Goal: Task Accomplishment & Management: Complete application form

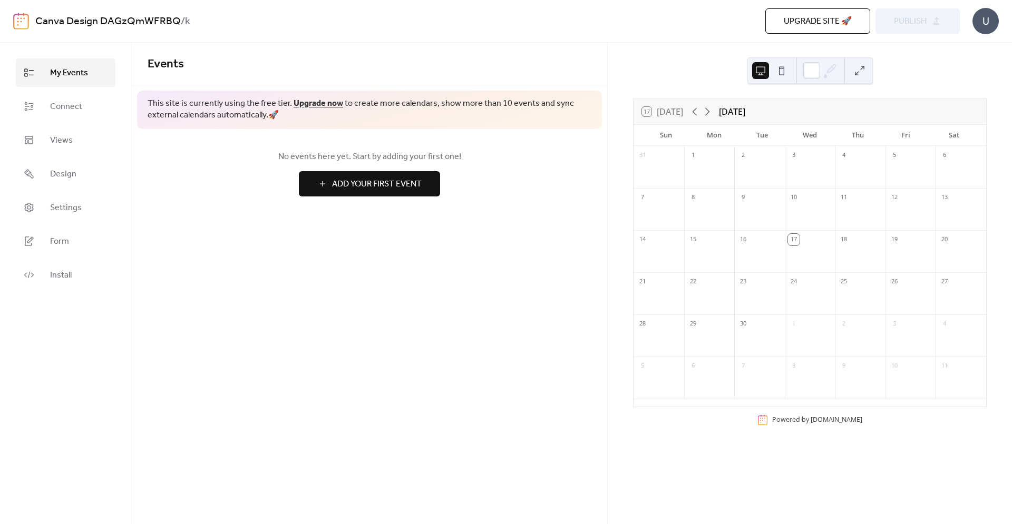
click at [417, 189] on span "Add Your First Event" at bounding box center [377, 184] width 90 height 13
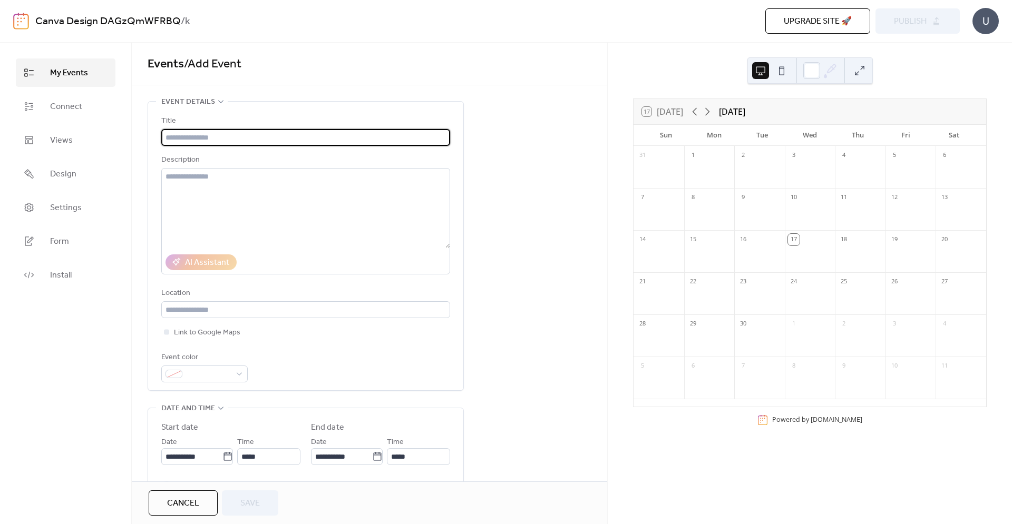
click at [843, 235] on div "18" at bounding box center [844, 240] width 12 height 12
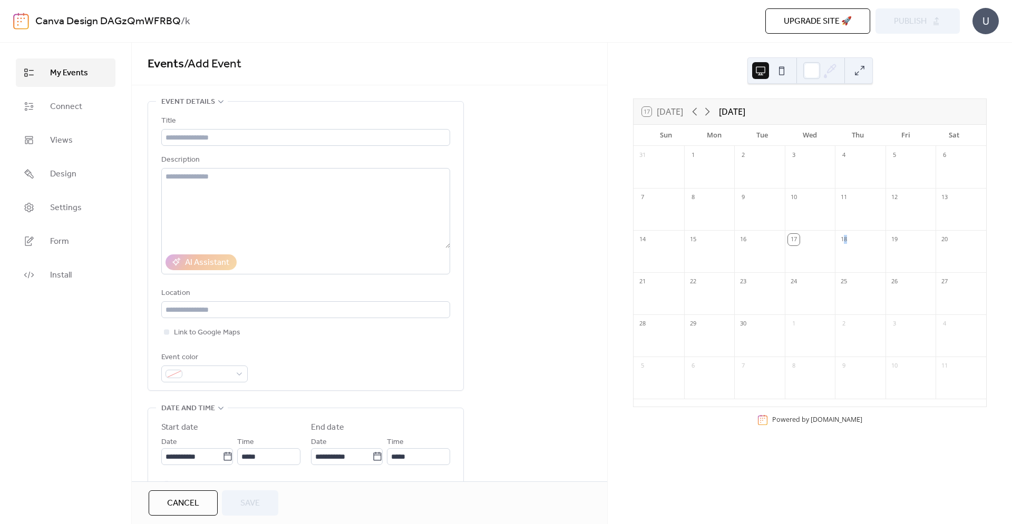
drag, startPoint x: 843, startPoint y: 235, endPoint x: 857, endPoint y: 257, distance: 26.3
click at [857, 257] on div "18" at bounding box center [860, 251] width 51 height 42
click at [856, 251] on div at bounding box center [860, 258] width 51 height 22
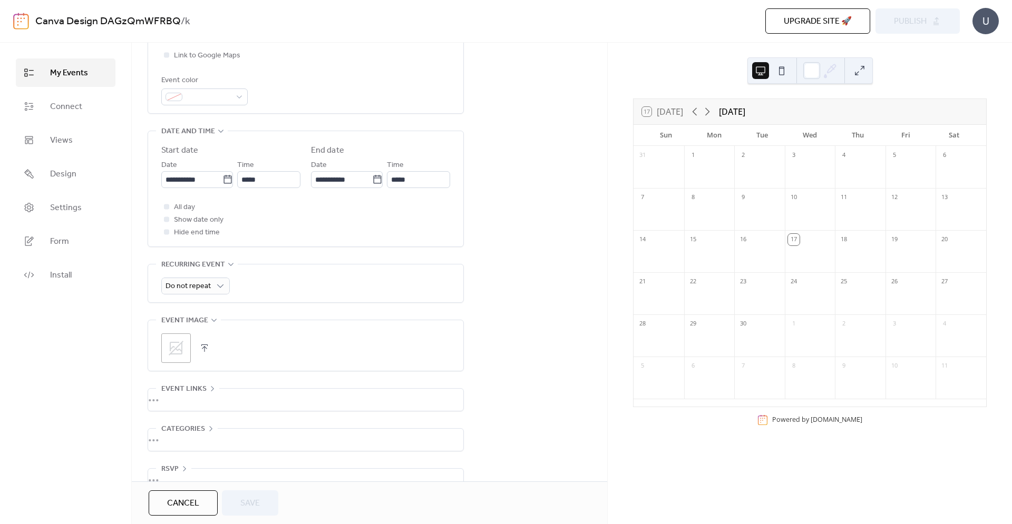
scroll to position [288, 0]
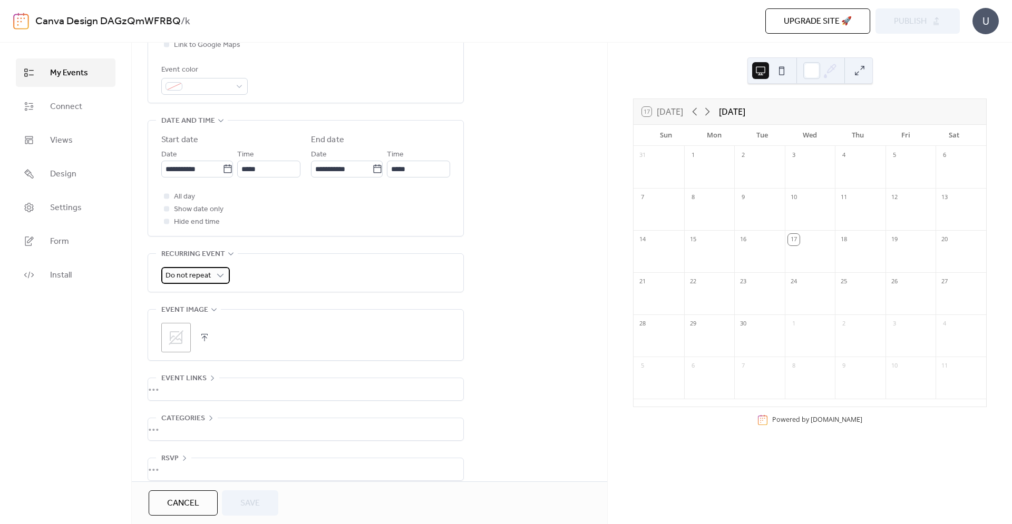
click at [207, 280] on span "Do not repeat" at bounding box center [187, 276] width 45 height 14
click at [197, 321] on div "Daily" at bounding box center [195, 323] width 68 height 21
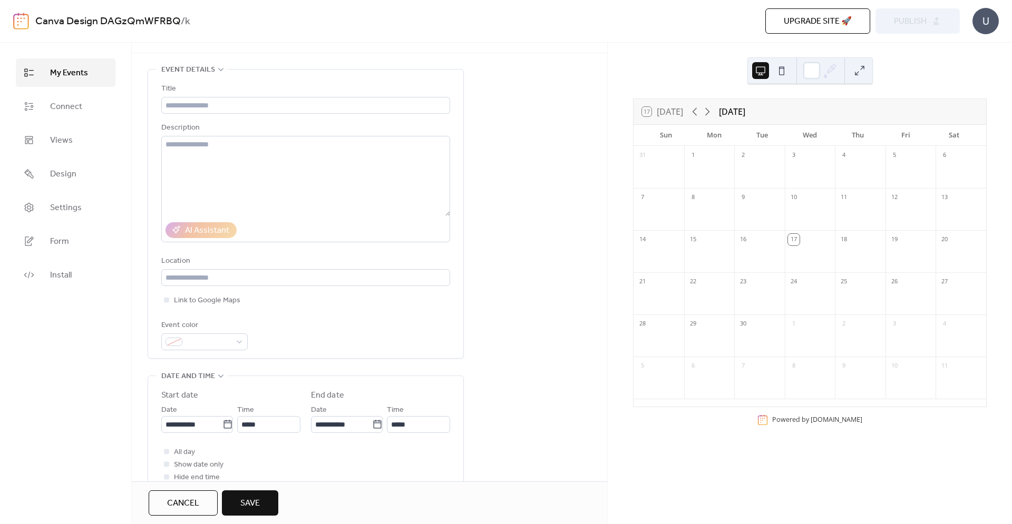
scroll to position [82, 0]
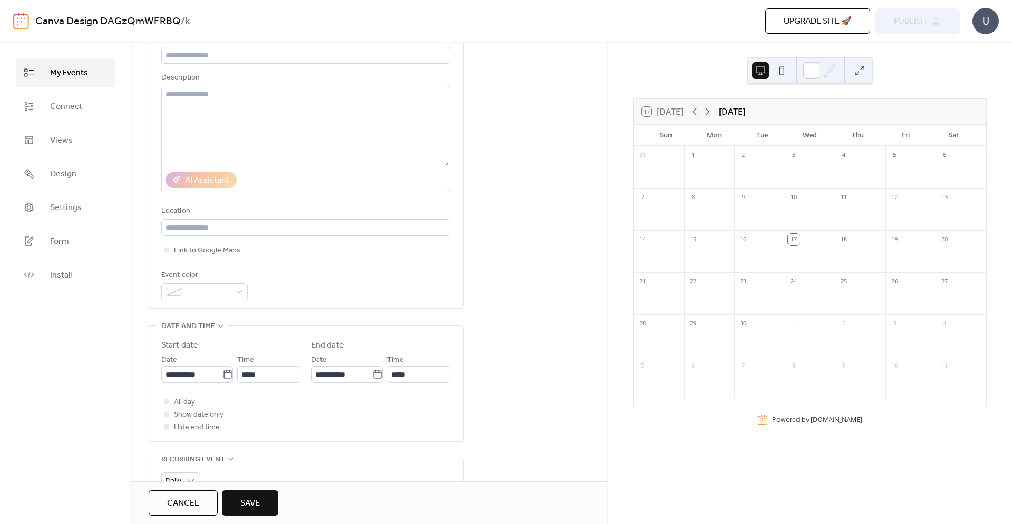
click at [793, 239] on div "17" at bounding box center [794, 240] width 12 height 12
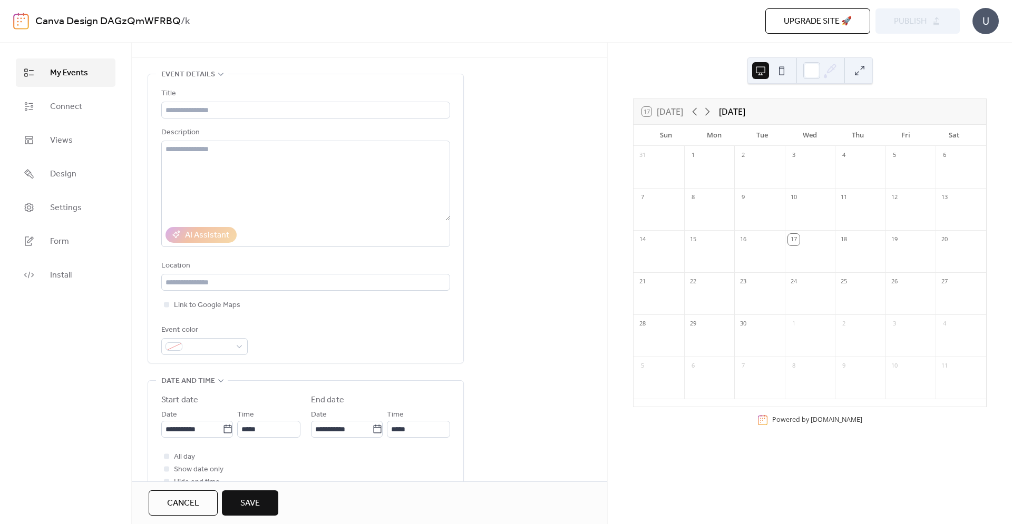
scroll to position [0, 0]
